Goal: Task Accomplishment & Management: Manage account settings

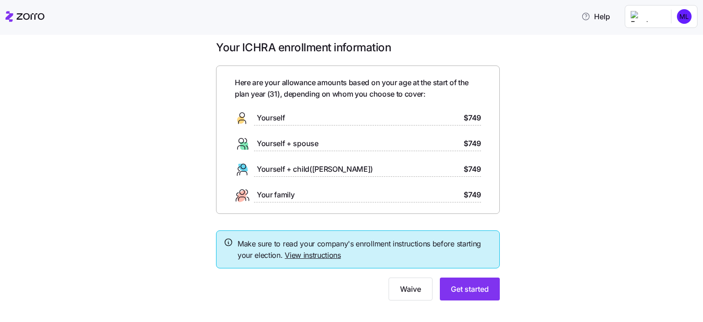
scroll to position [20, 0]
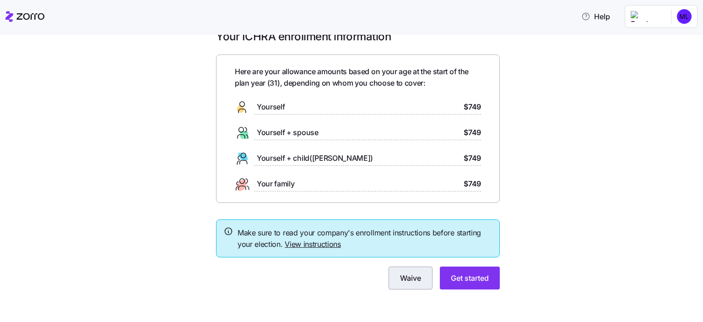
click at [410, 283] on button "Waive" at bounding box center [411, 277] width 44 height 23
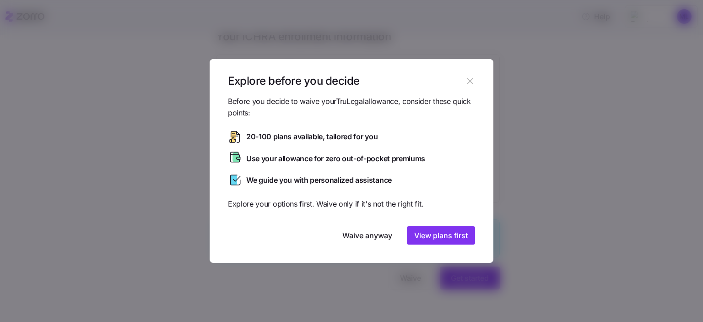
click at [275, 158] on span "Use your allowance for zero out-of-pocket premiums" at bounding box center [335, 158] width 179 height 11
click at [362, 235] on span "Waive anyway" at bounding box center [367, 235] width 50 height 11
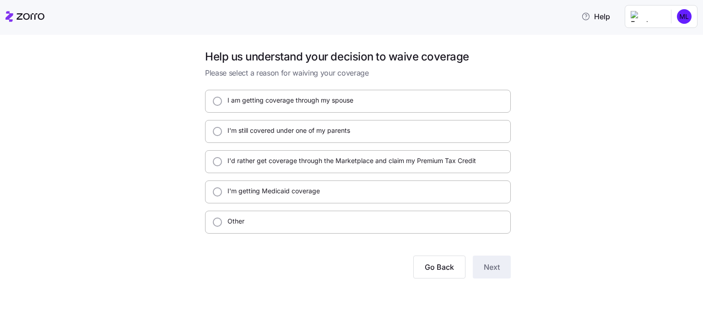
click at [238, 102] on label "I am getting coverage through my spouse" at bounding box center [287, 100] width 131 height 9
click at [222, 102] on input "I am getting coverage through my spouse" at bounding box center [217, 101] width 9 height 9
radio input "true"
click at [483, 260] on button "Next" at bounding box center [492, 266] width 38 height 23
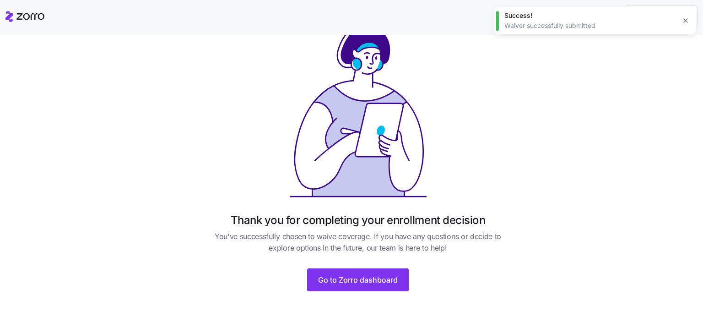
scroll to position [50, 0]
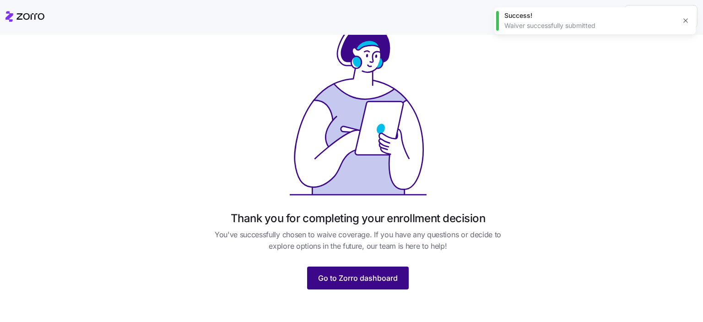
click at [379, 282] on span "Go to Zorro dashboard" at bounding box center [358, 277] width 80 height 11
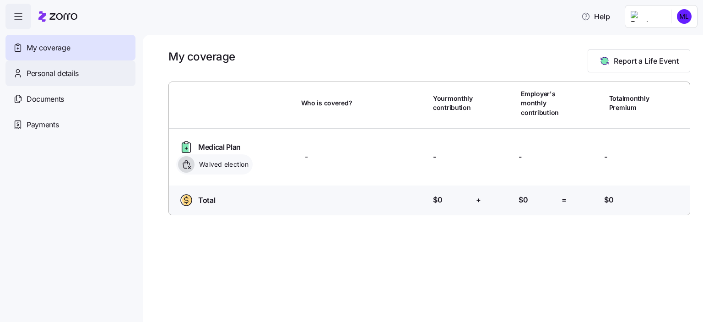
click at [93, 72] on div "Personal details" at bounding box center [70, 73] width 130 height 26
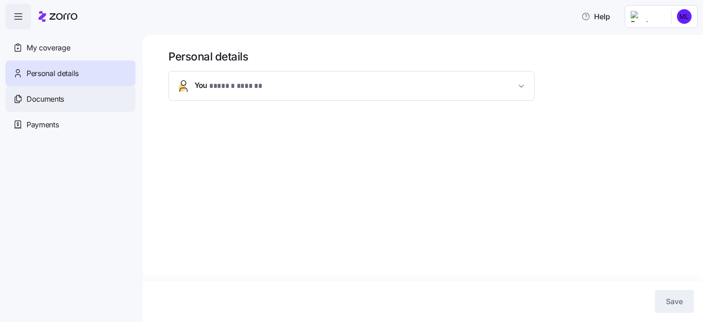
click at [92, 92] on div "Documents" at bounding box center [70, 99] width 130 height 26
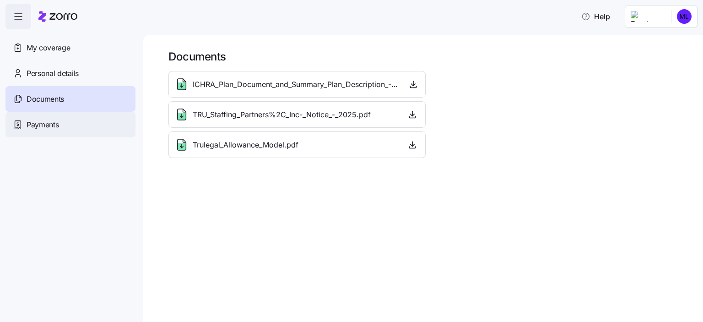
click at [91, 133] on div "Payments" at bounding box center [70, 125] width 130 height 26
